Goal: Book appointment/travel/reservation

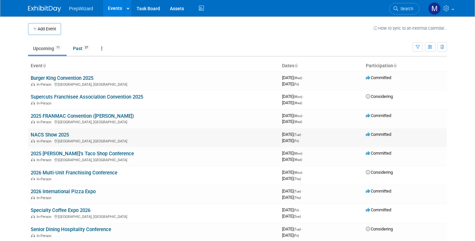
click at [56, 143] on div "In-Person Chicago, IL" at bounding box center [154, 140] width 246 height 5
click at [54, 133] on link "NACS Show 2025" at bounding box center [50, 135] width 38 height 6
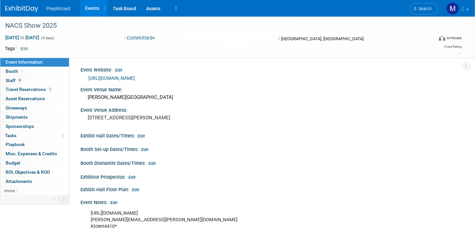
click at [111, 77] on link "[URL][DOMAIN_NAME]" at bounding box center [111, 78] width 47 height 5
click at [24, 92] on link "1 Travel Reservations 1" at bounding box center [34, 89] width 69 height 9
